Goal: Task Accomplishment & Management: Use online tool/utility

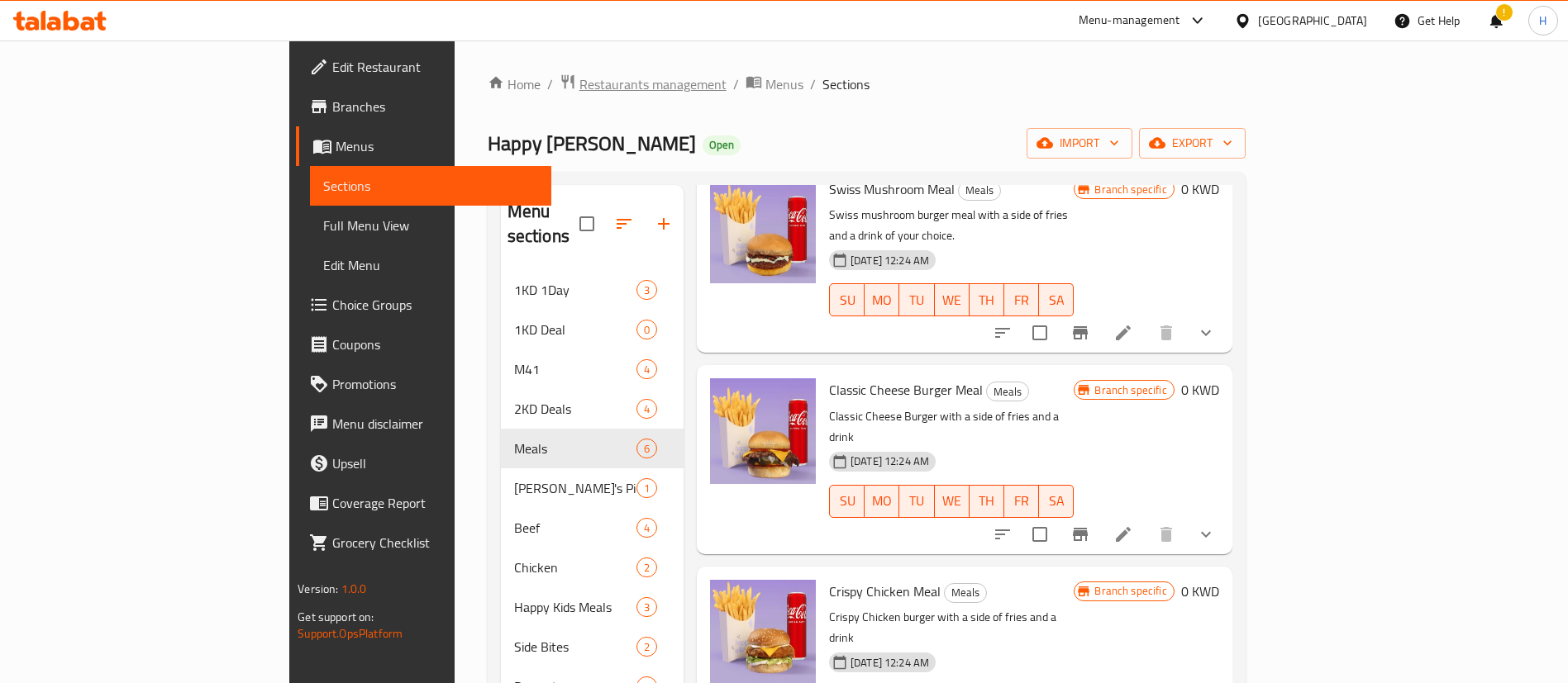
click at [579, 84] on span "Restaurants management" at bounding box center [652, 84] width 147 height 19
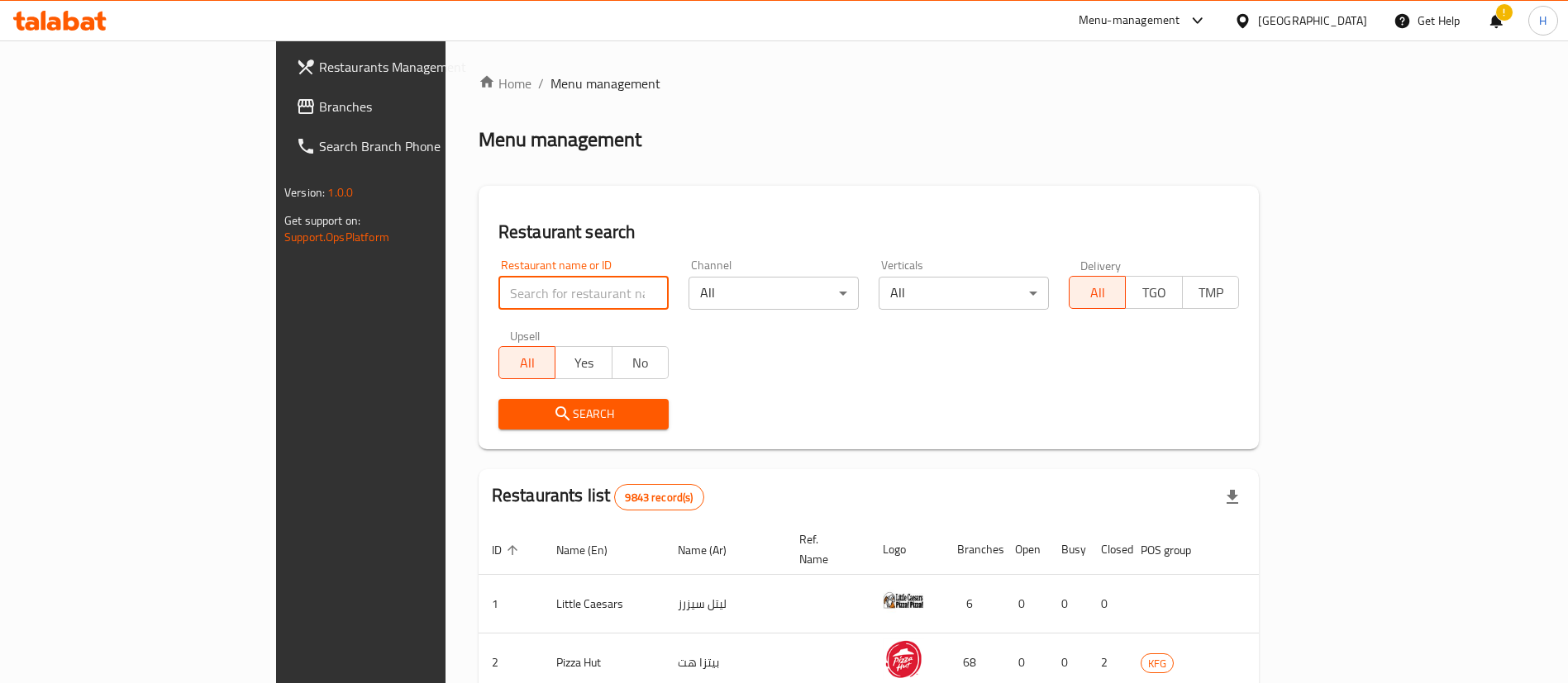
click at [508, 288] on input "search" at bounding box center [584, 293] width 170 height 33
type input "burger in"
click button "Search" at bounding box center [584, 414] width 170 height 31
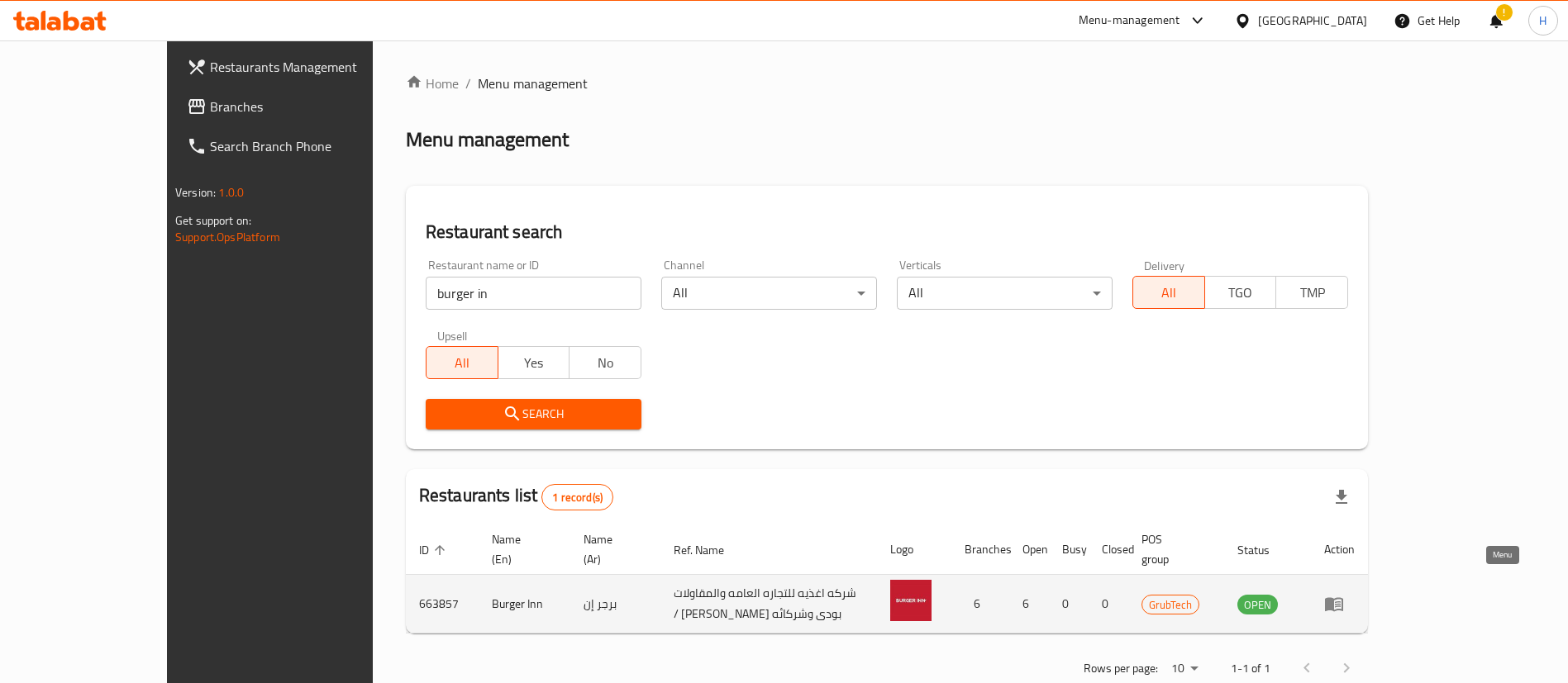
click at [1345, 594] on icon "enhanced table" at bounding box center [1334, 604] width 19 height 19
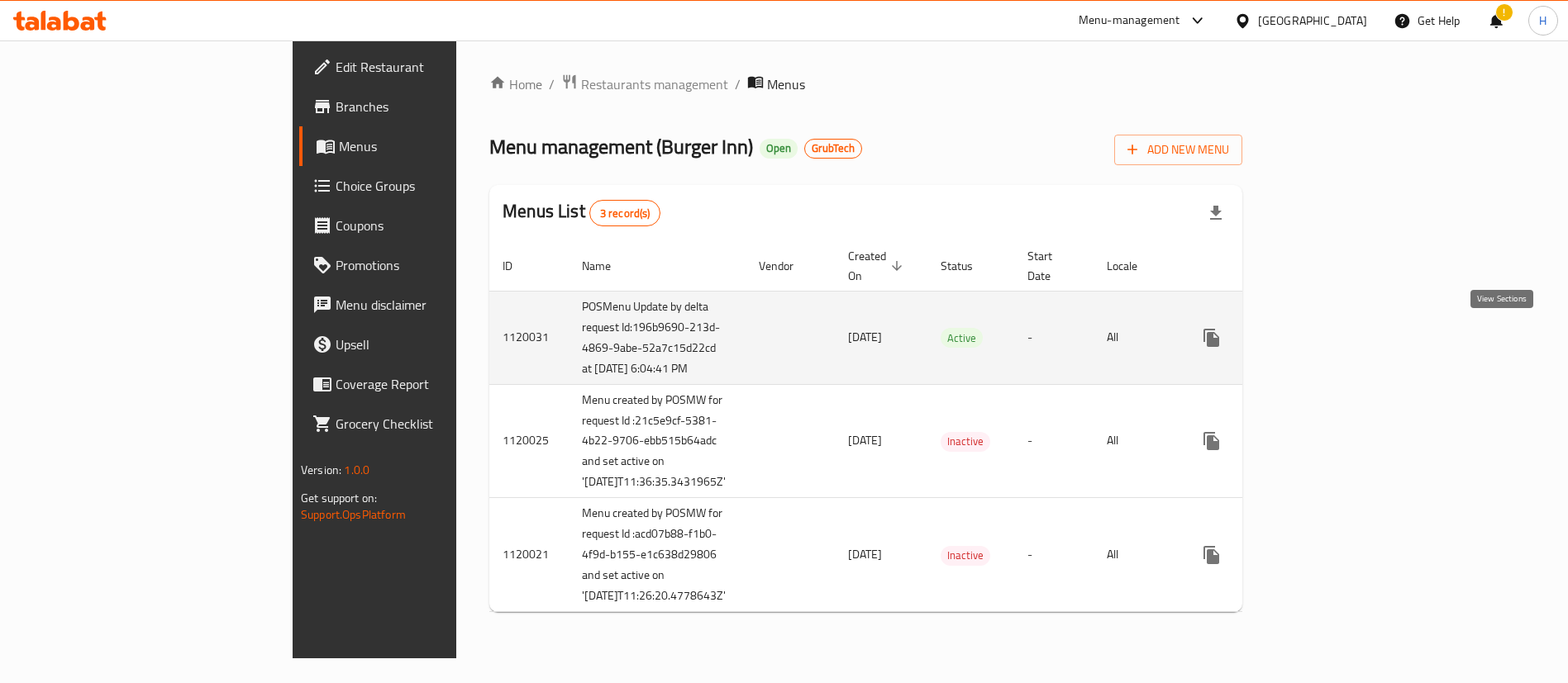
click at [1338, 337] on icon "enhanced table" at bounding box center [1331, 338] width 15 height 15
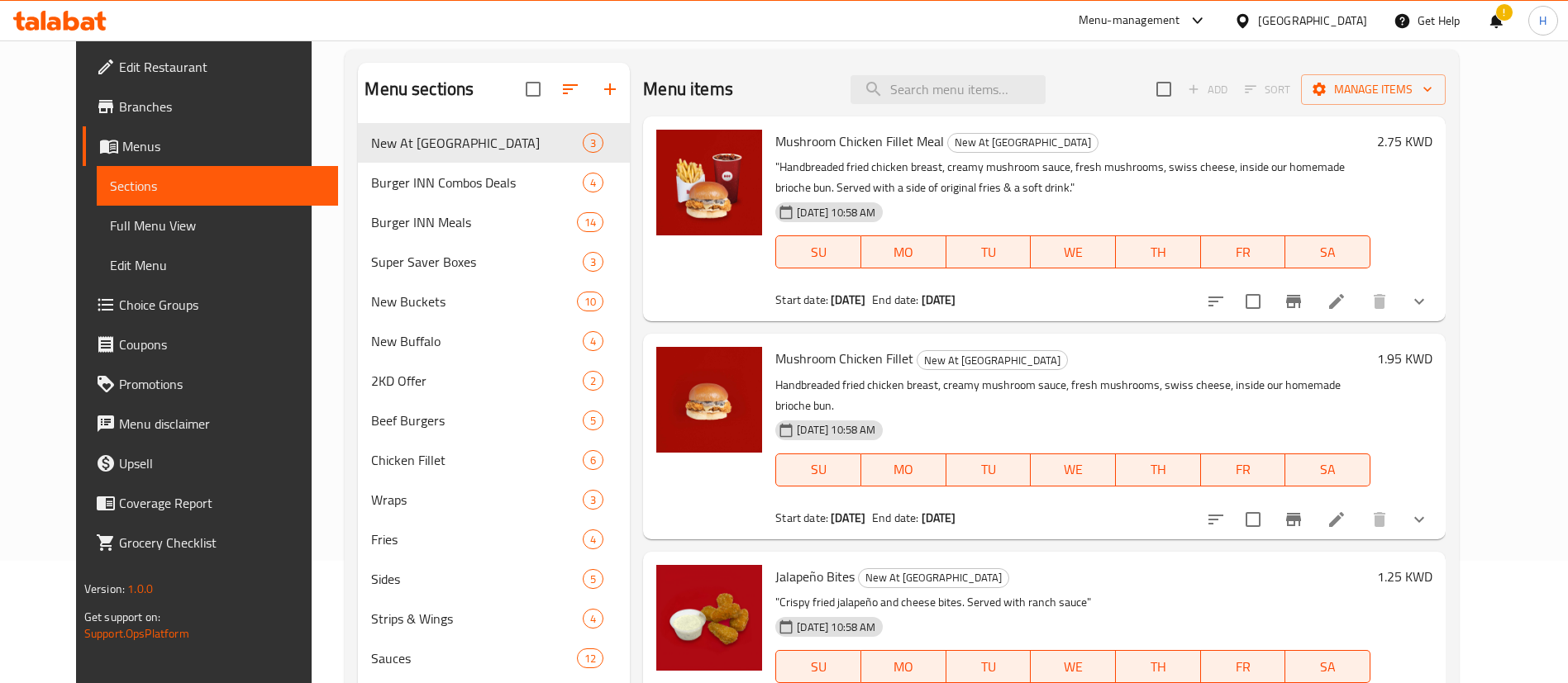
scroll to position [124, 0]
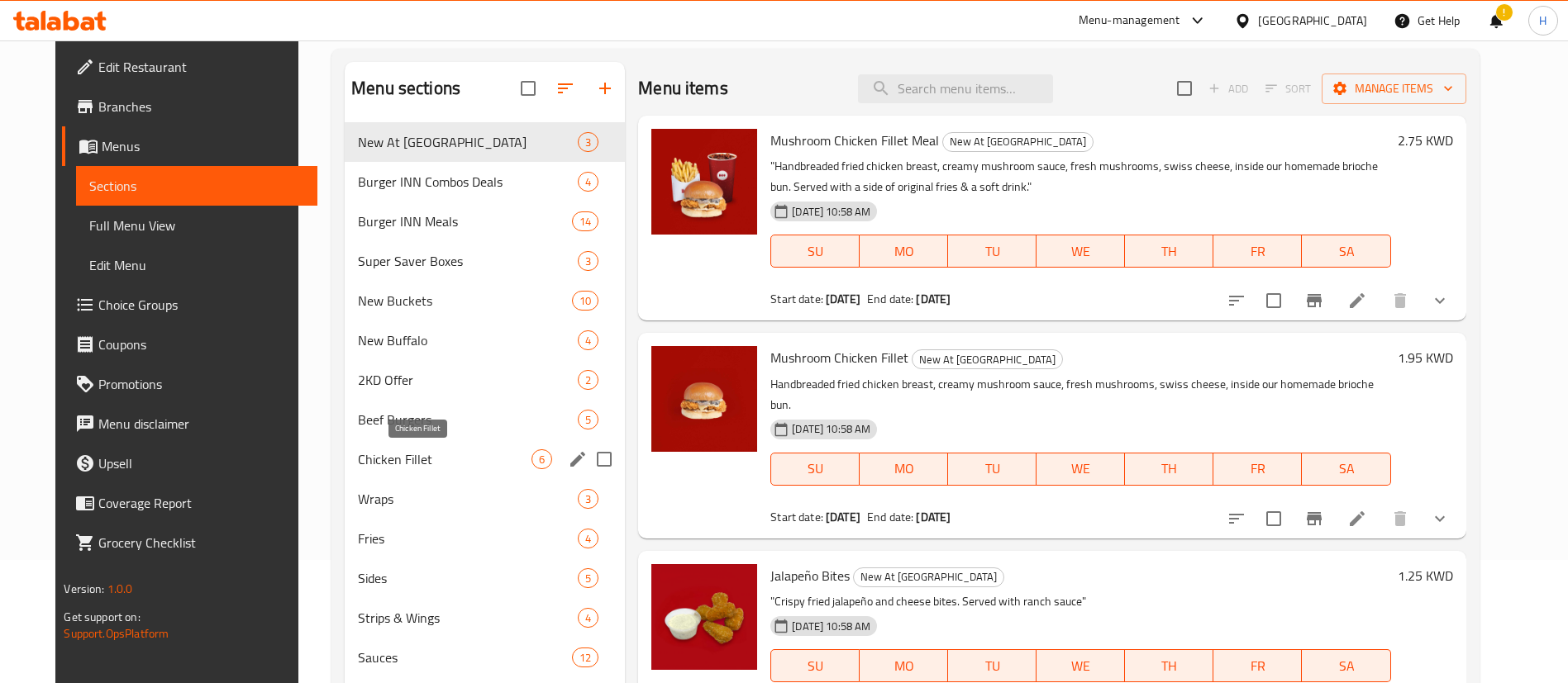
click at [415, 454] on span "Chicken Fillet" at bounding box center [444, 459] width 174 height 19
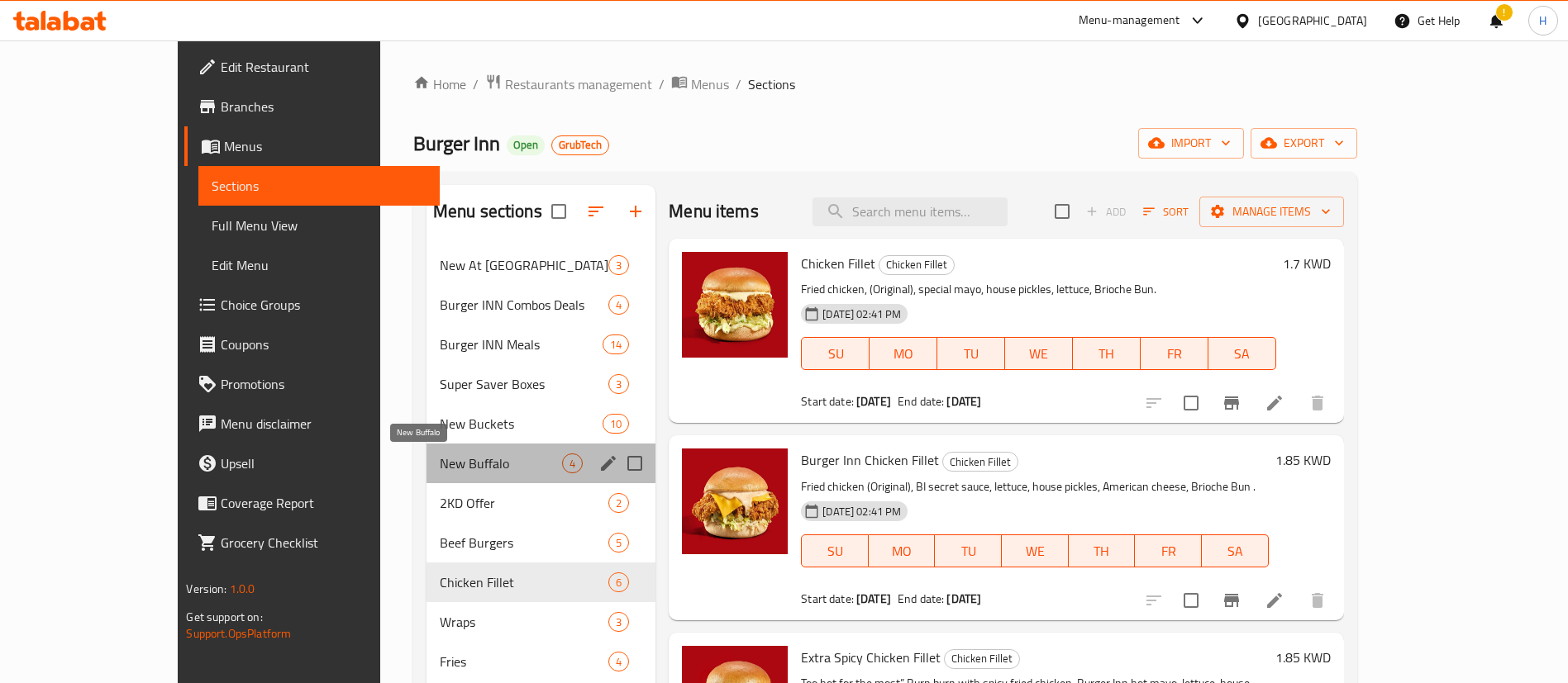
click at [440, 468] on span "New Buffalo" at bounding box center [501, 463] width 123 height 19
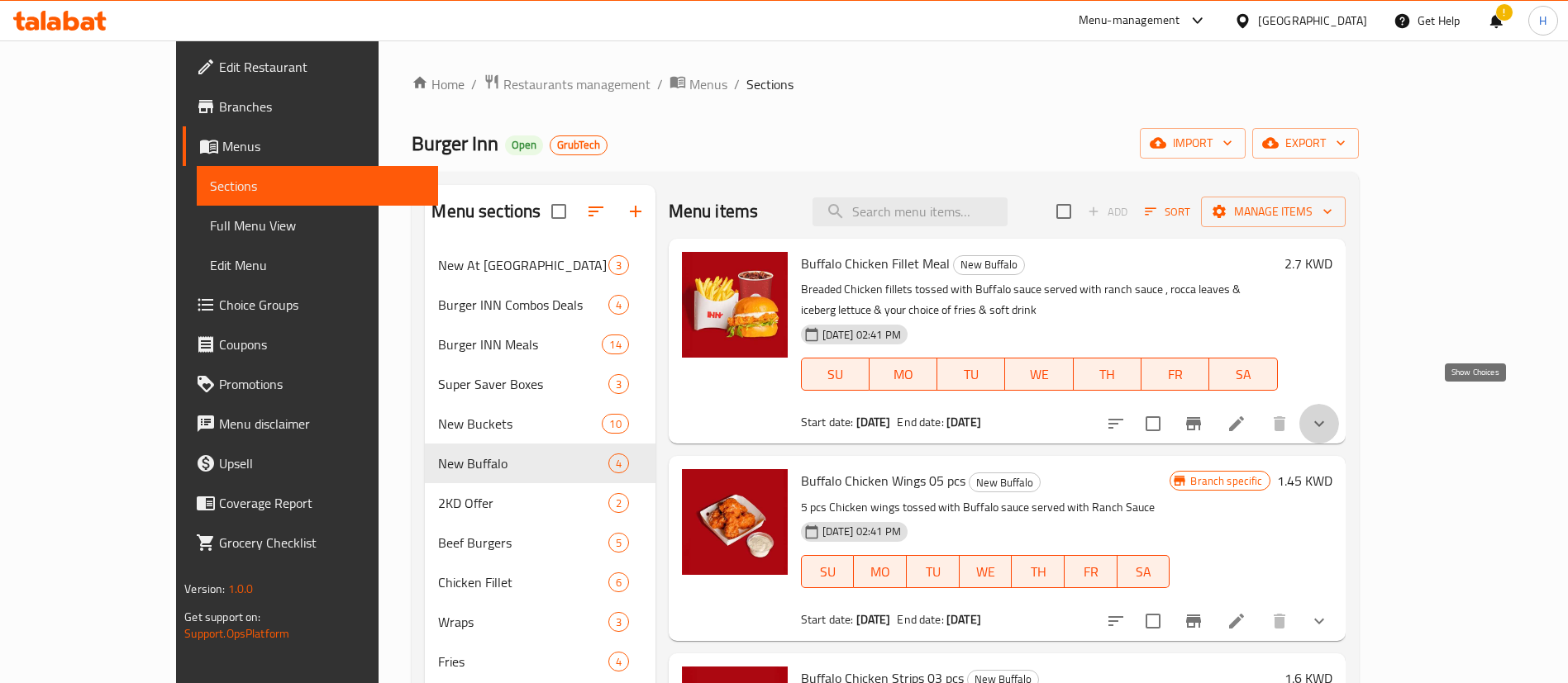
click at [1330, 414] on icon "show more" at bounding box center [1319, 424] width 19 height 19
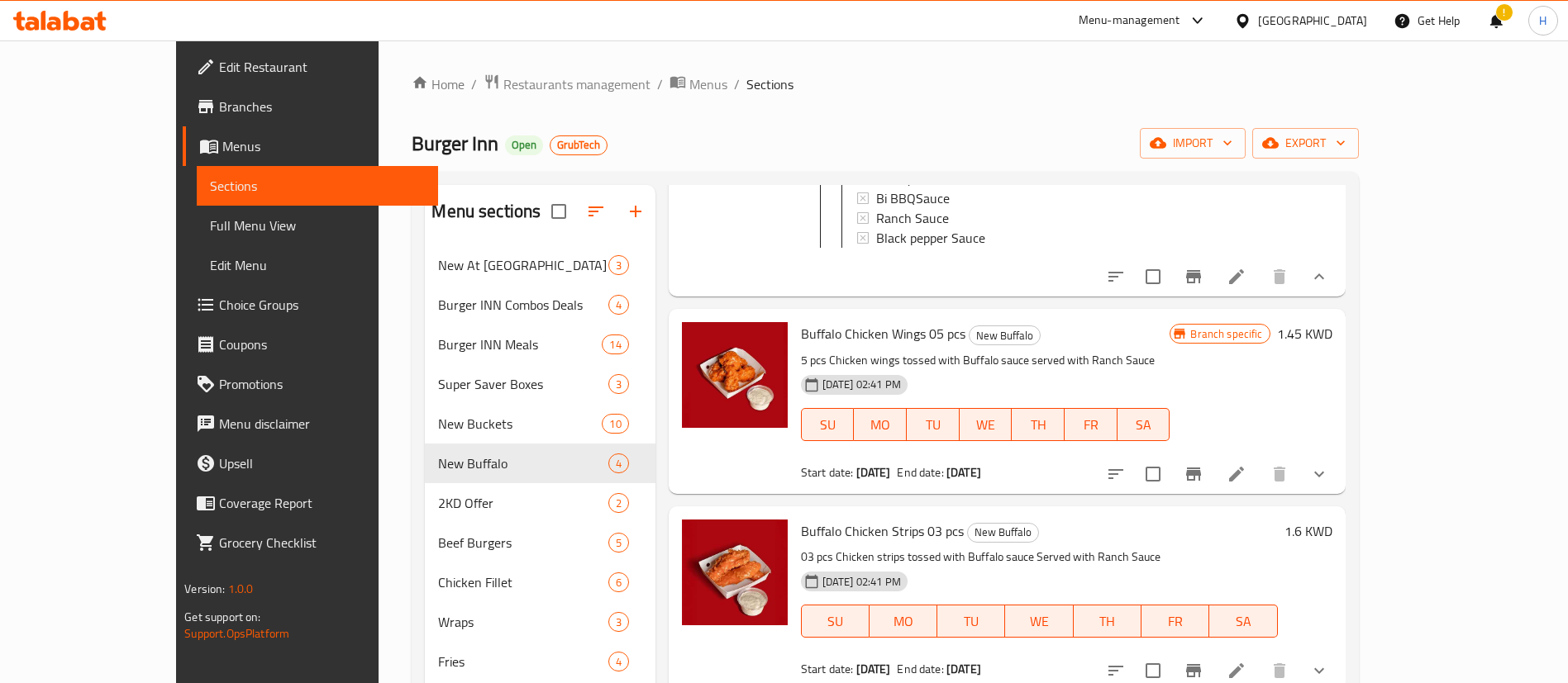
scroll to position [250, 0]
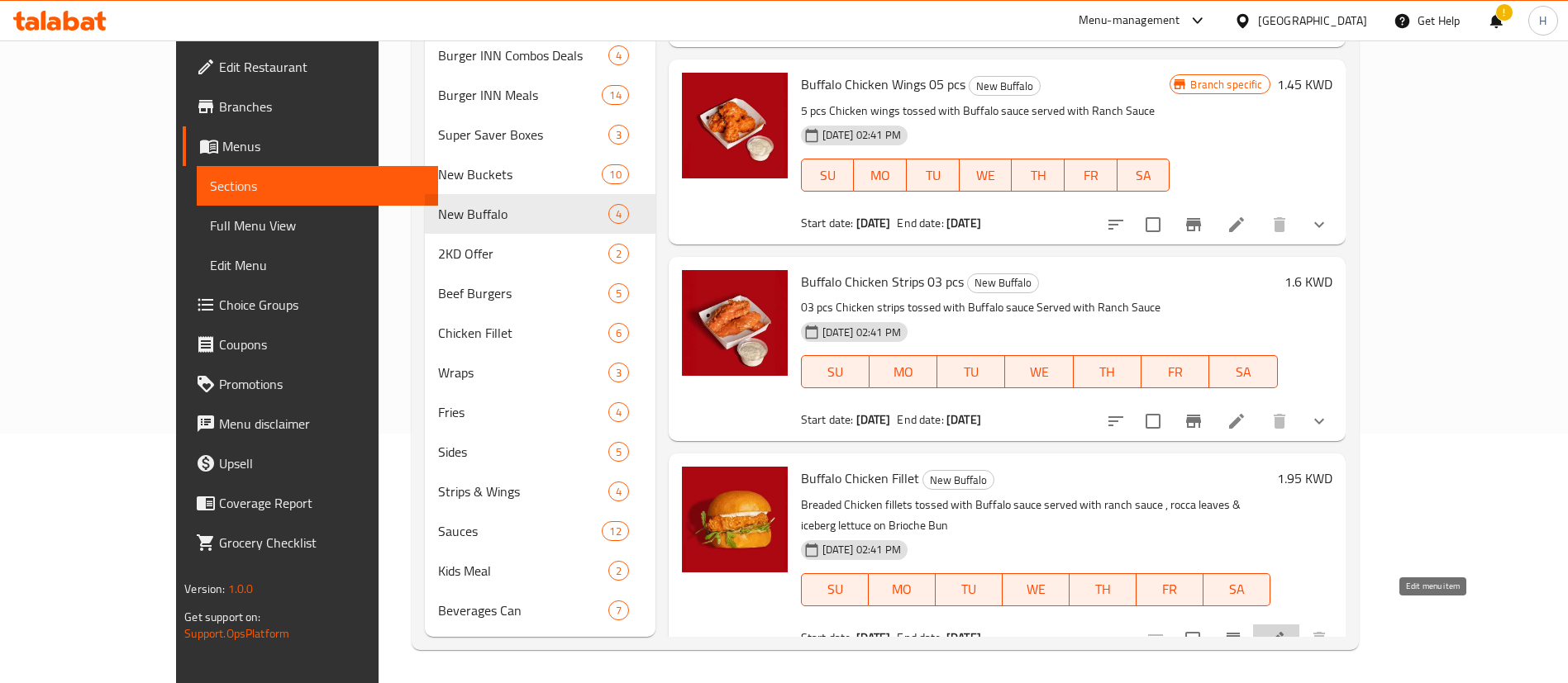
click at [1286, 630] on icon at bounding box center [1277, 640] width 19 height 19
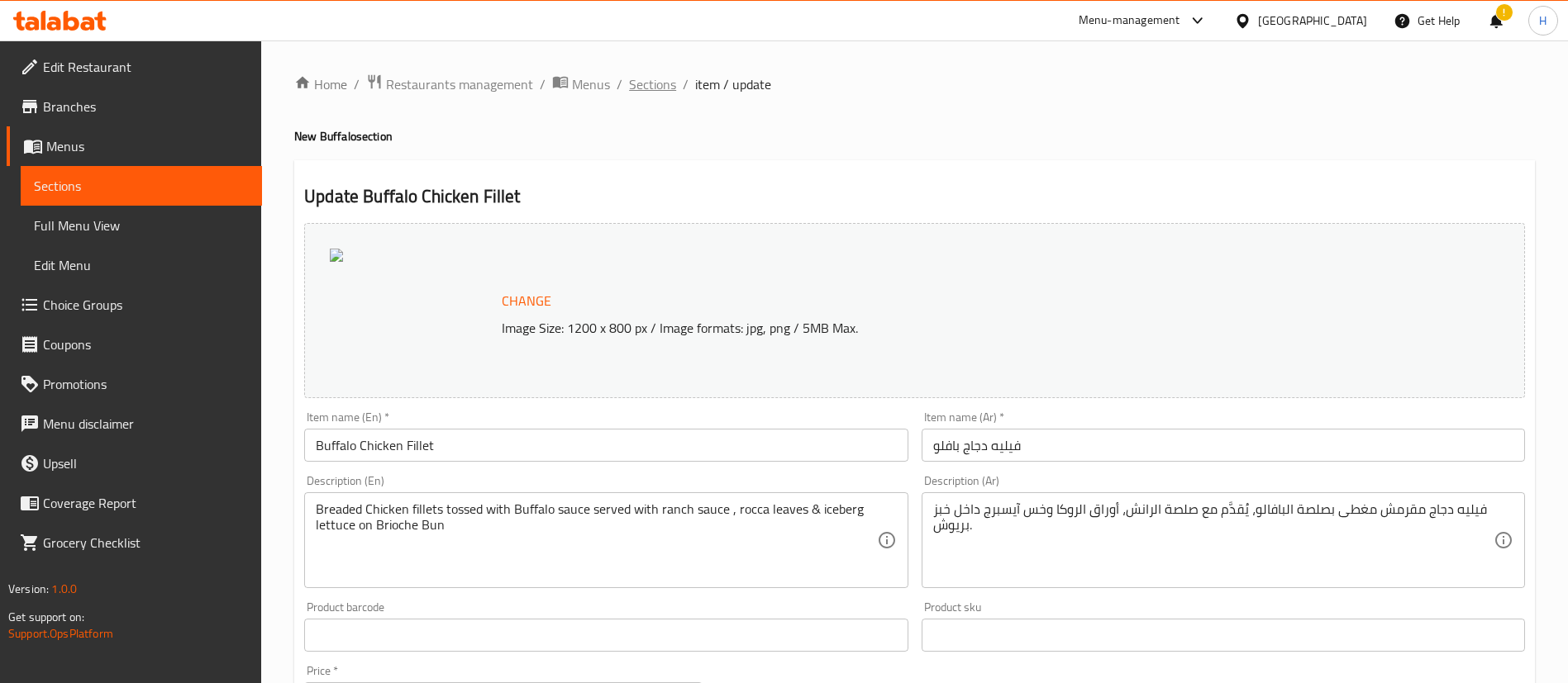
click at [660, 81] on span "Sections" at bounding box center [652, 84] width 47 height 19
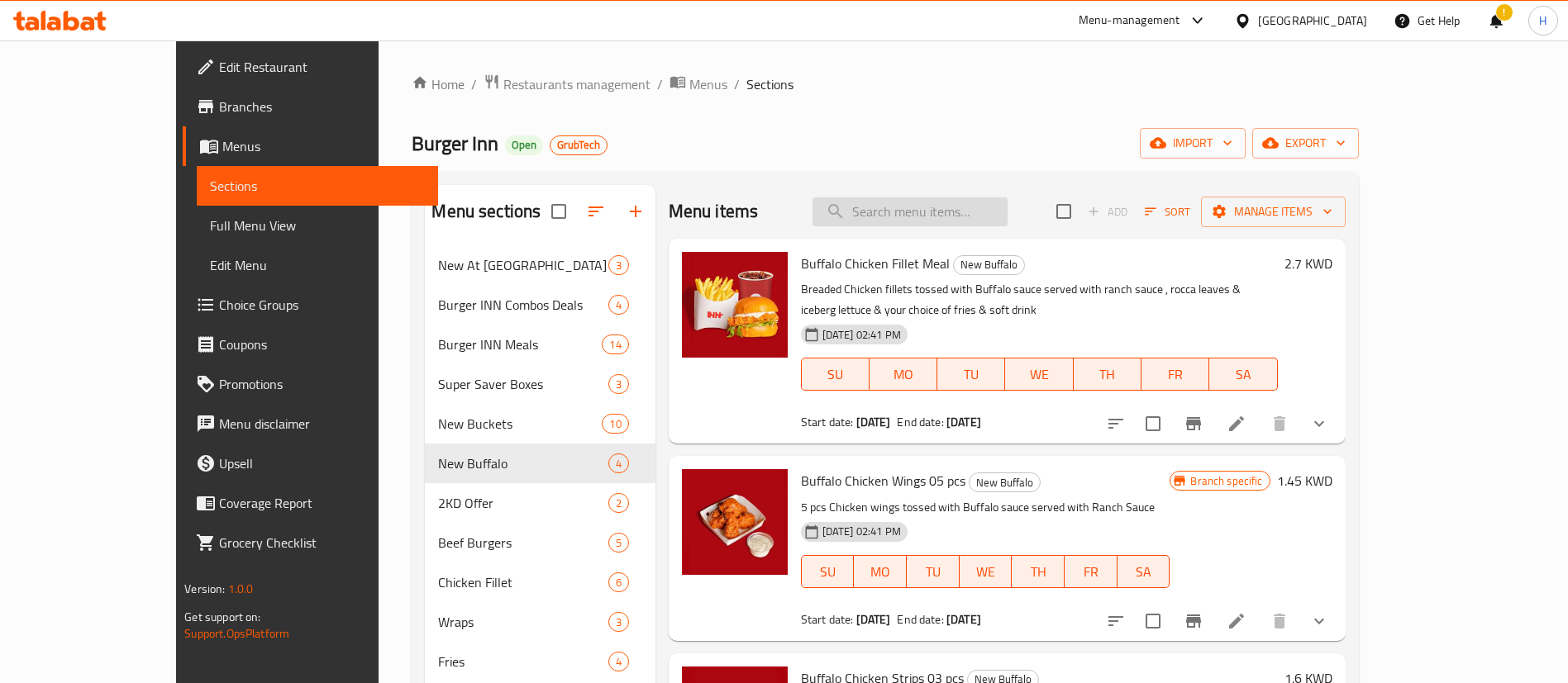
click at [982, 214] on input "search" at bounding box center [909, 212] width 195 height 29
type input "r"
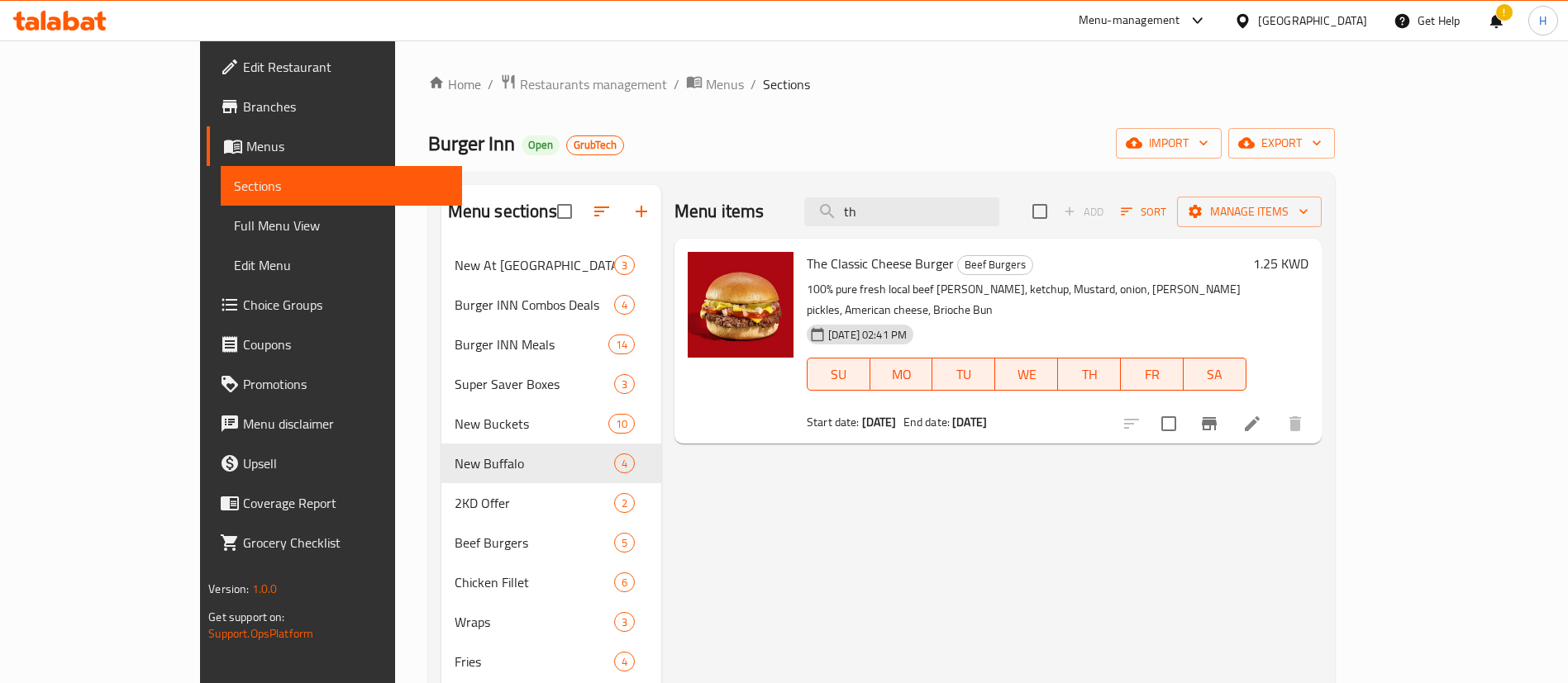
type input "t"
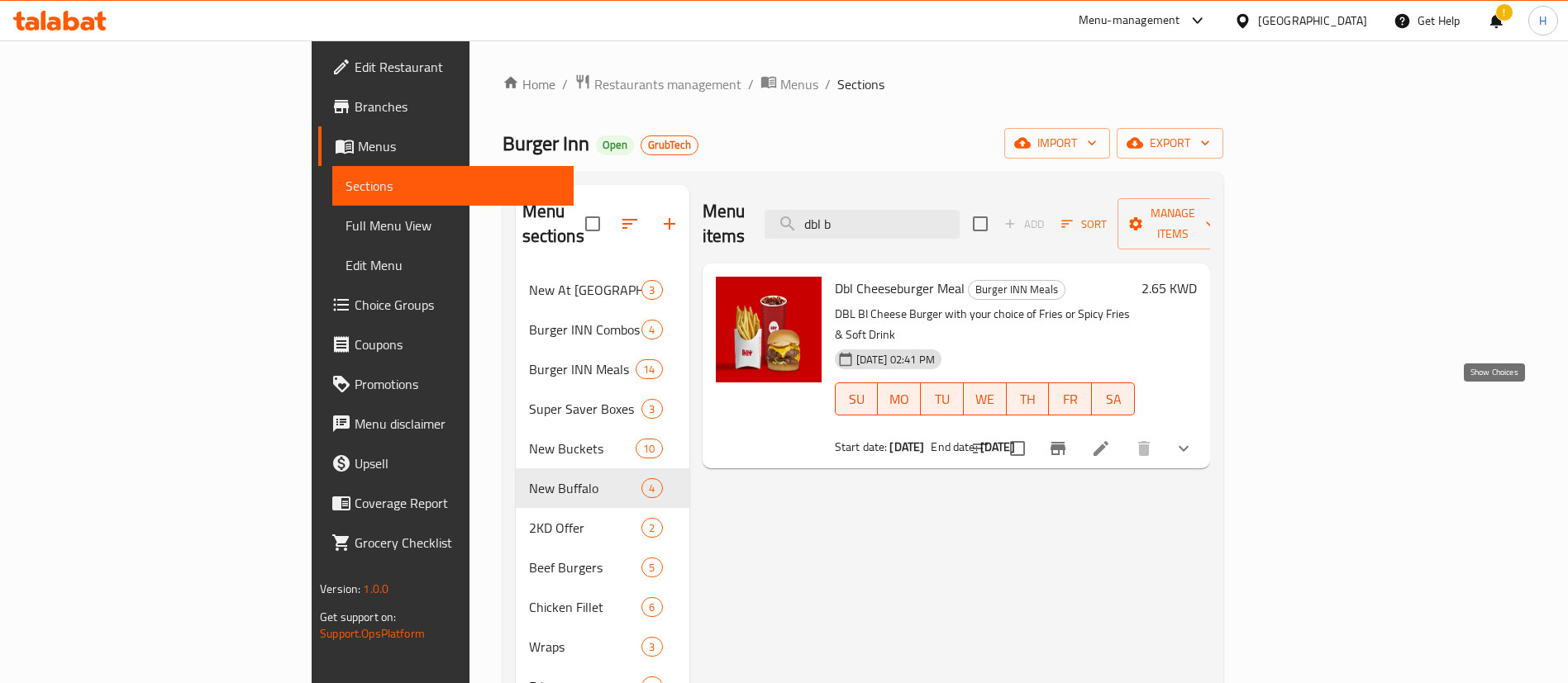
click at [1194, 439] on icon "show more" at bounding box center [1184, 448] width 19 height 19
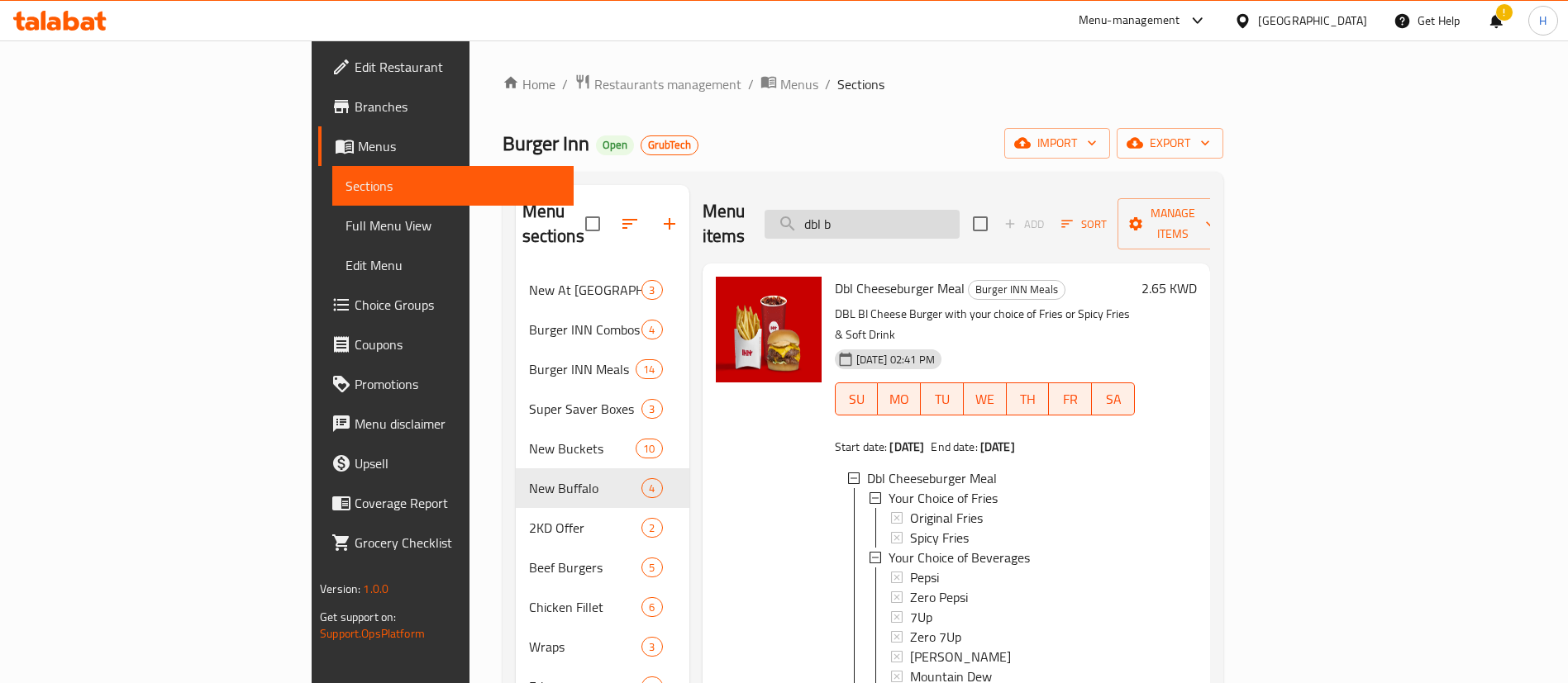
click at [960, 218] on input "dbl b" at bounding box center [862, 224] width 195 height 29
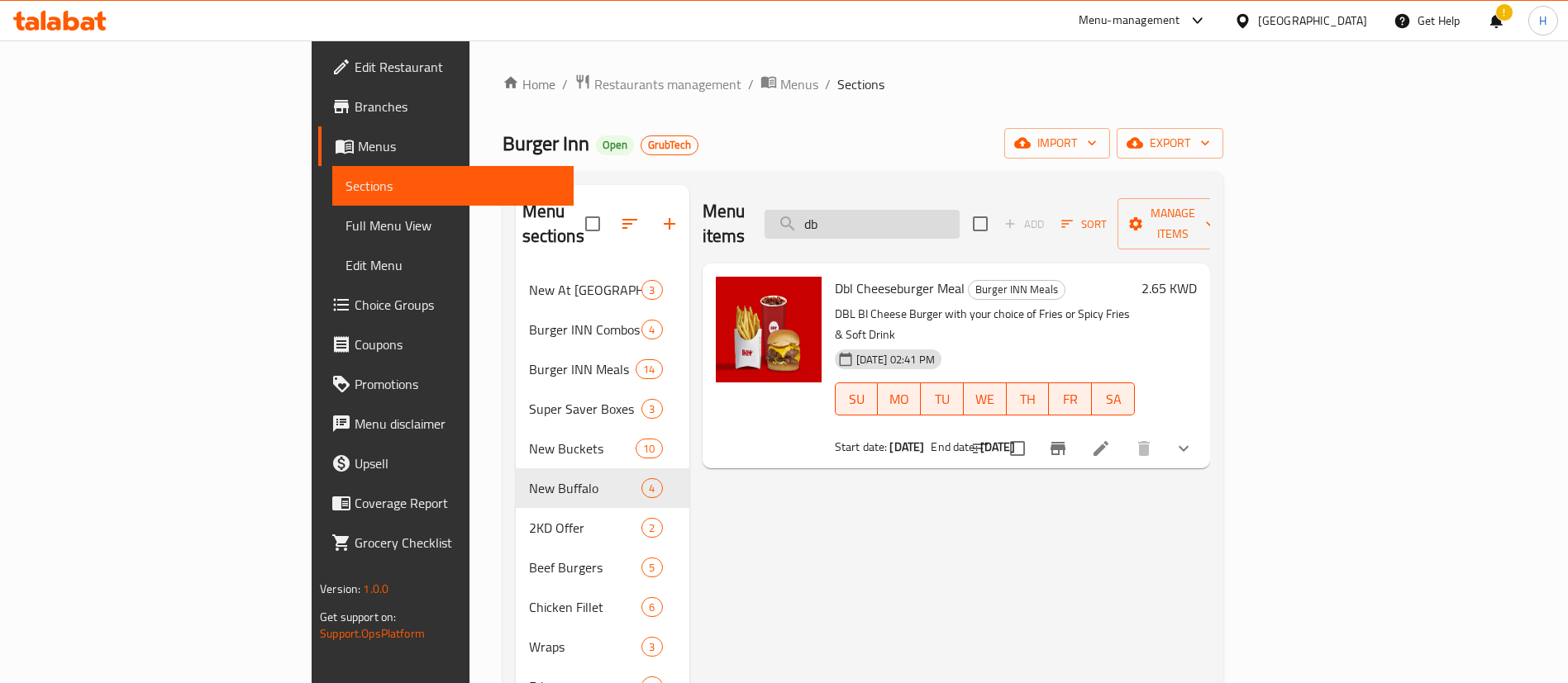
type input "d"
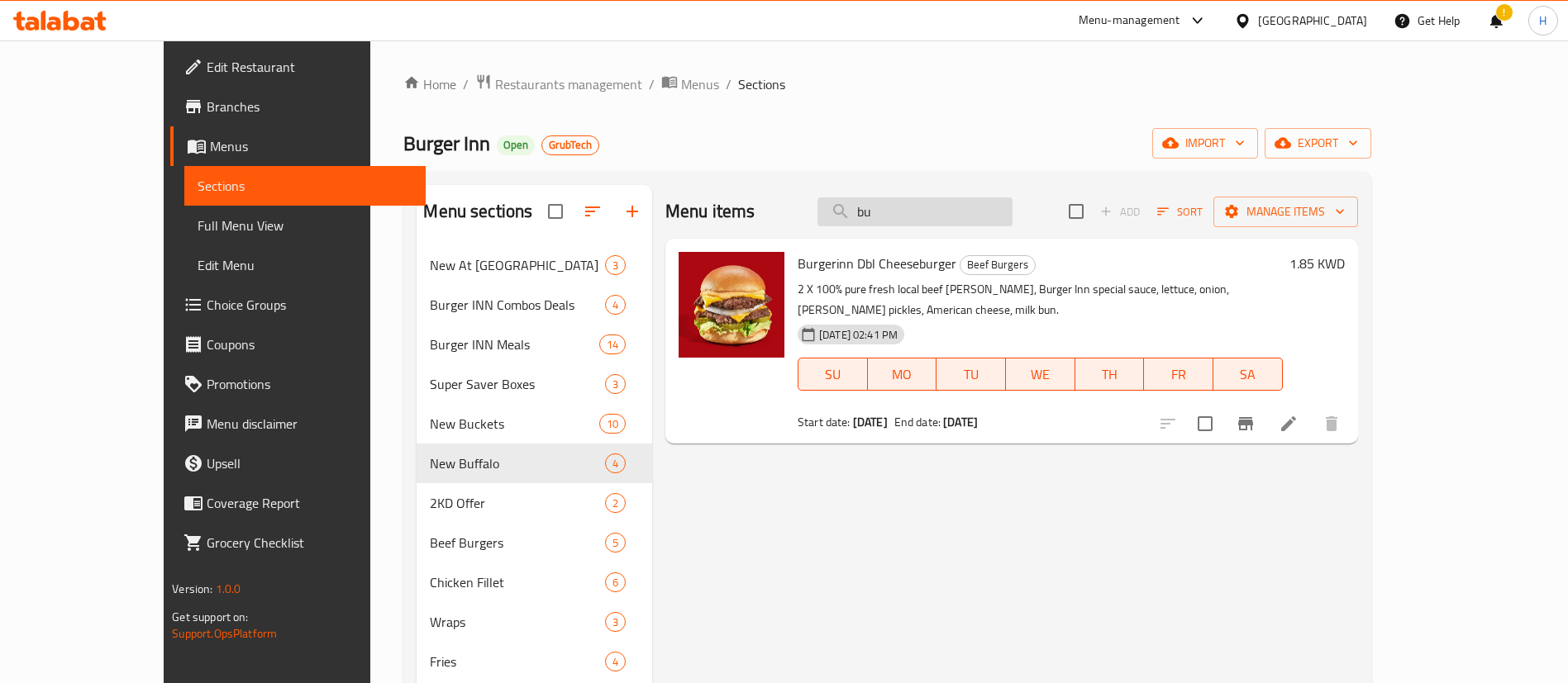
type input "b"
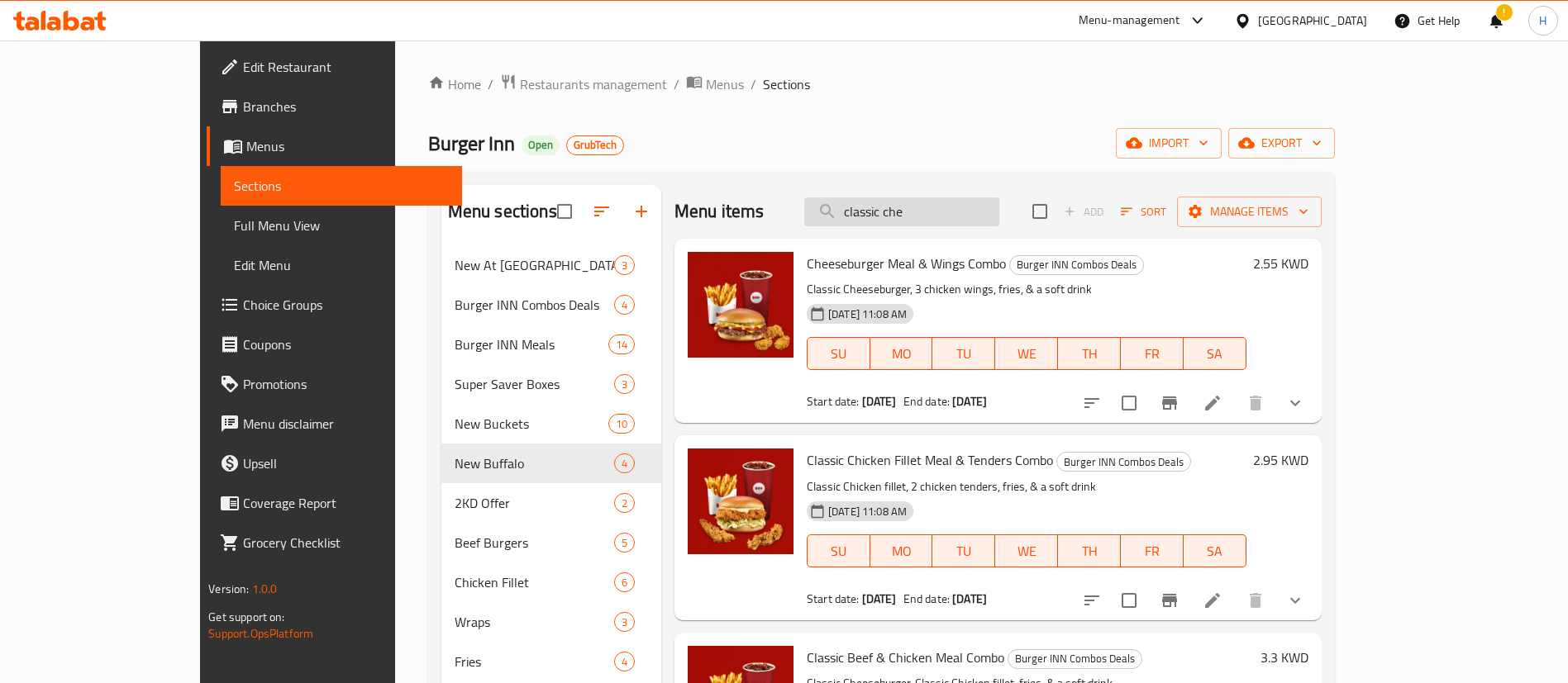
type input "classic chee"
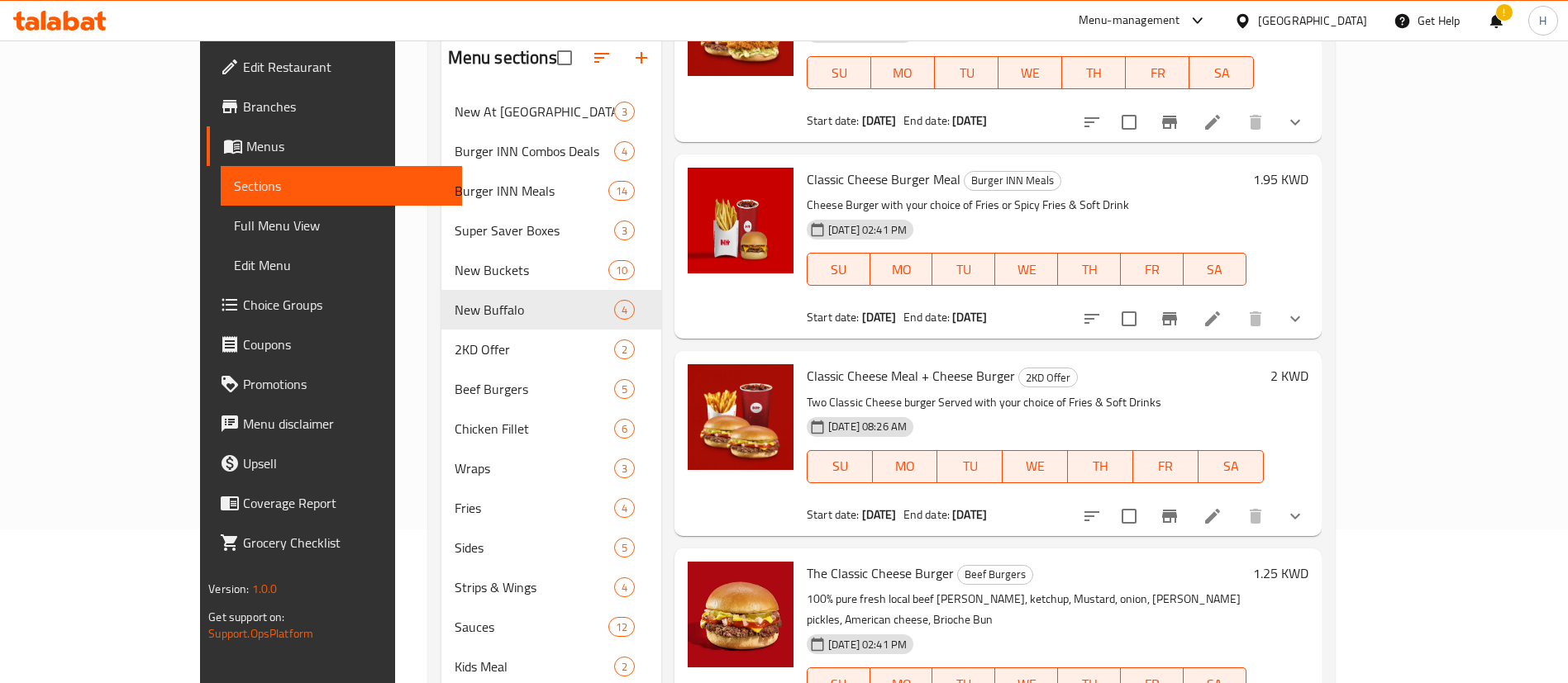
scroll to position [250, 0]
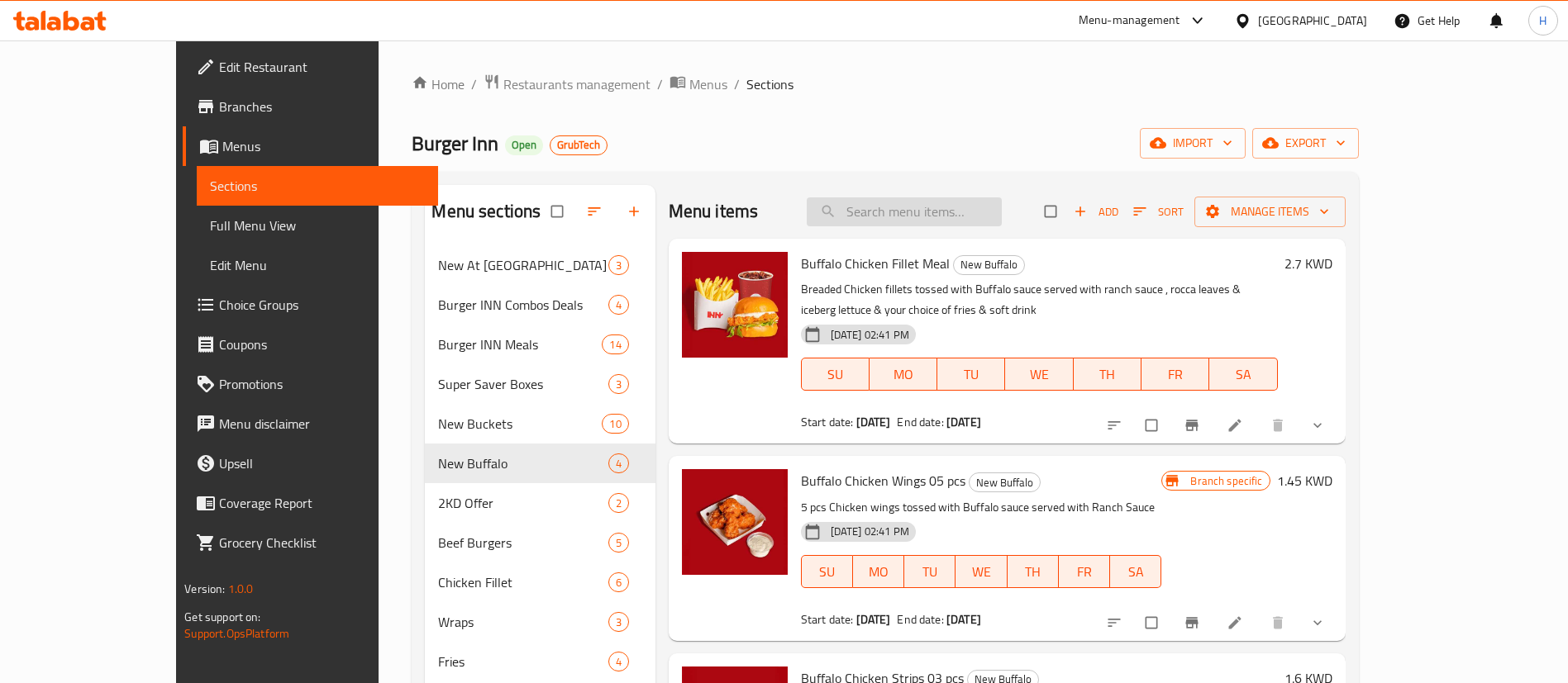
click at [1002, 202] on input "search" at bounding box center [904, 212] width 195 height 29
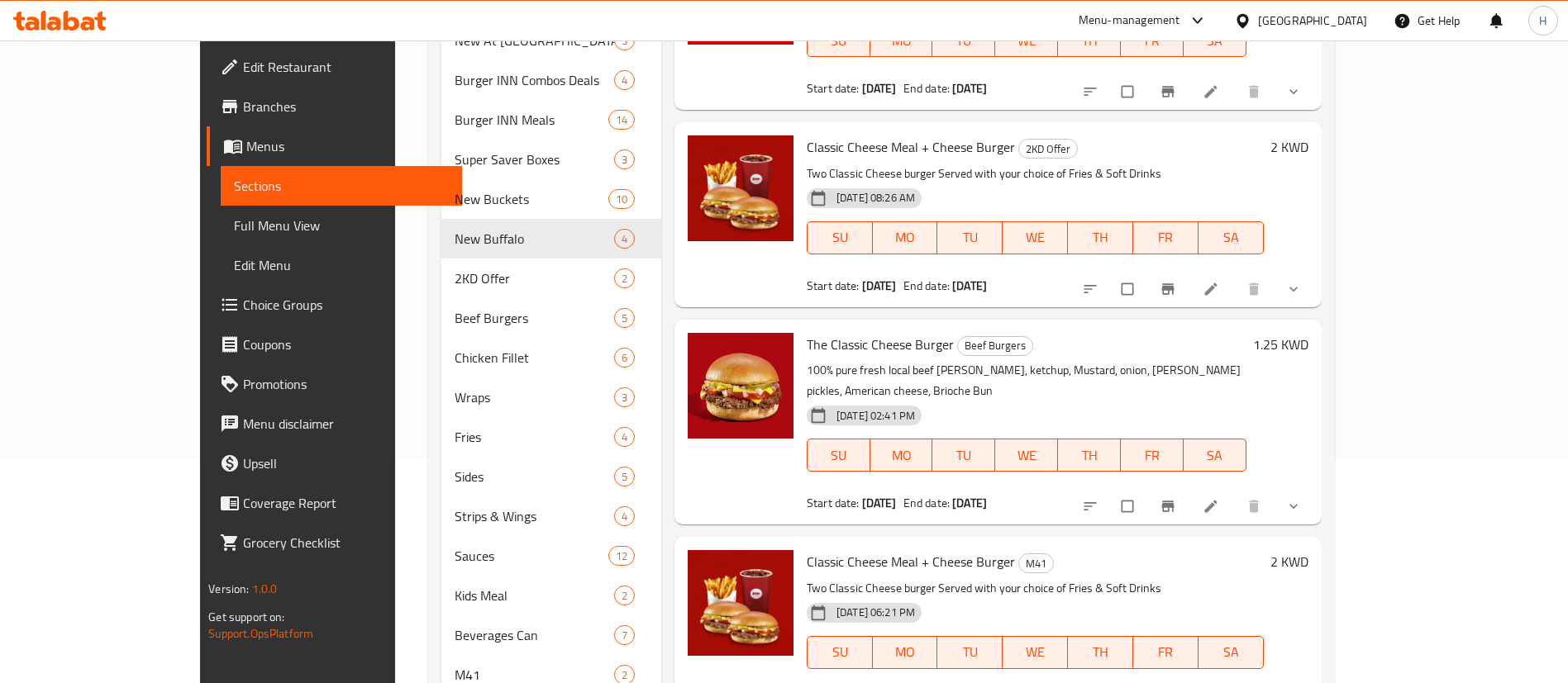
scroll to position [226, 0]
type input "classic chee"
click at [1302, 498] on icon "show more" at bounding box center [1293, 506] width 17 height 17
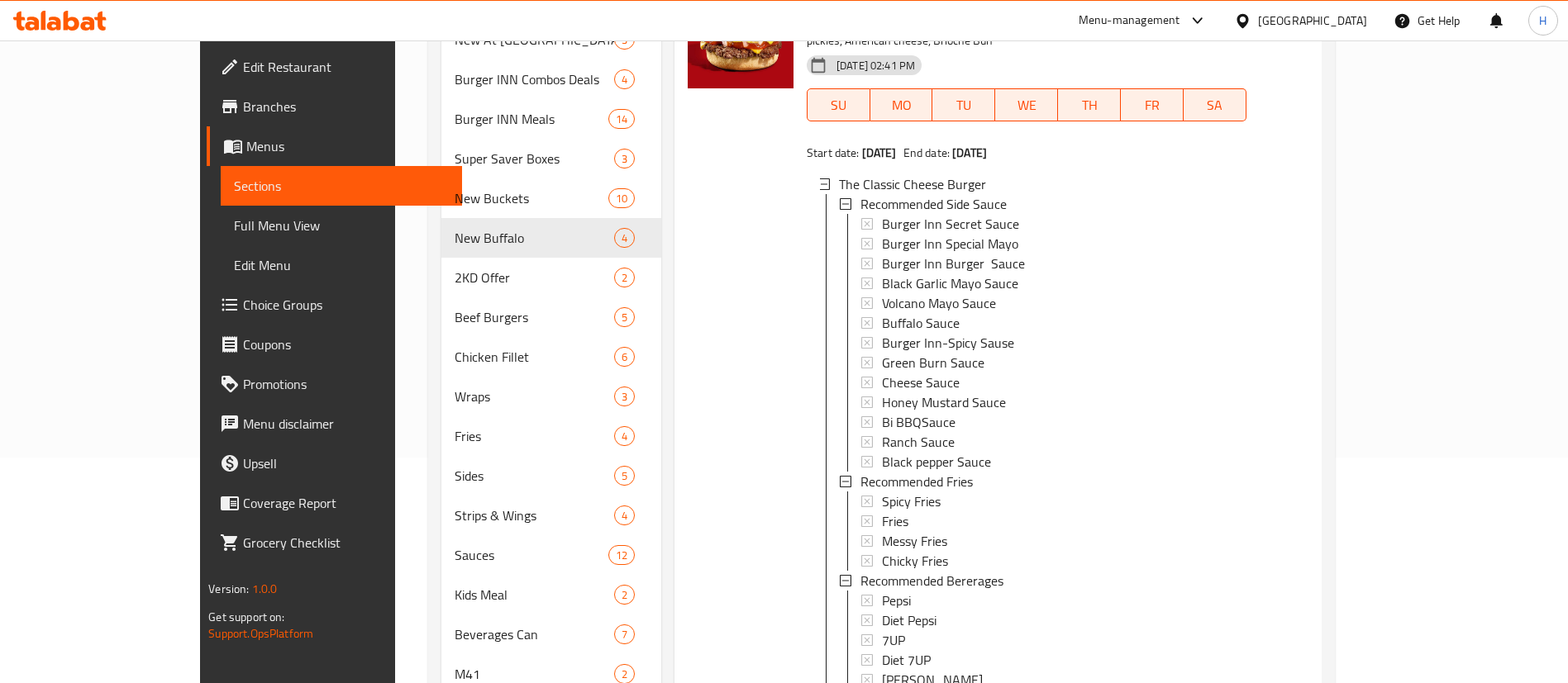
scroll to position [835, 0]
